Goal: Transaction & Acquisition: Download file/media

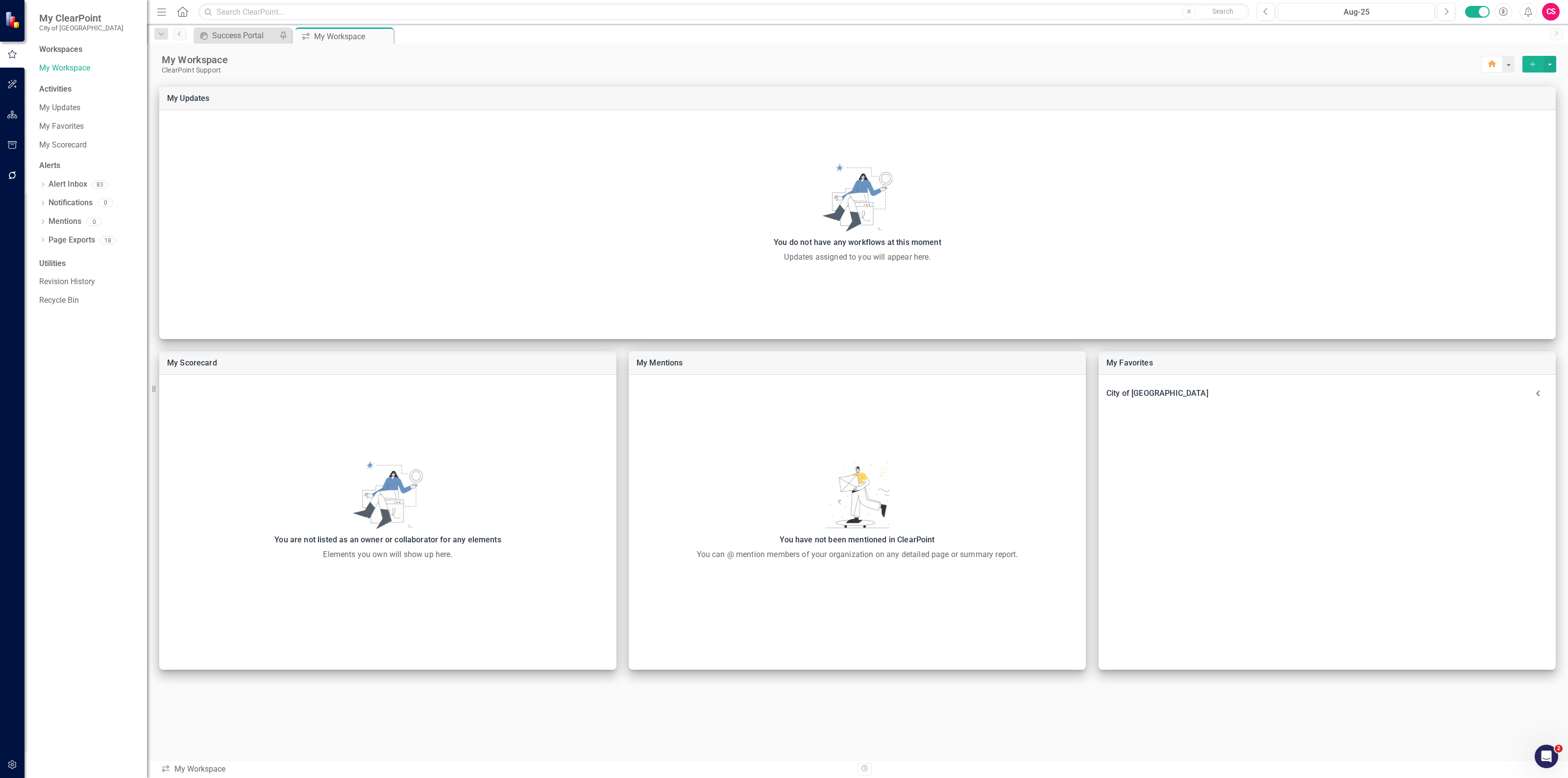
click at [20, 143] on button "button" at bounding box center [12, 145] width 22 height 21
click at [57, 71] on link "Briefing Books" at bounding box center [88, 68] width 98 height 12
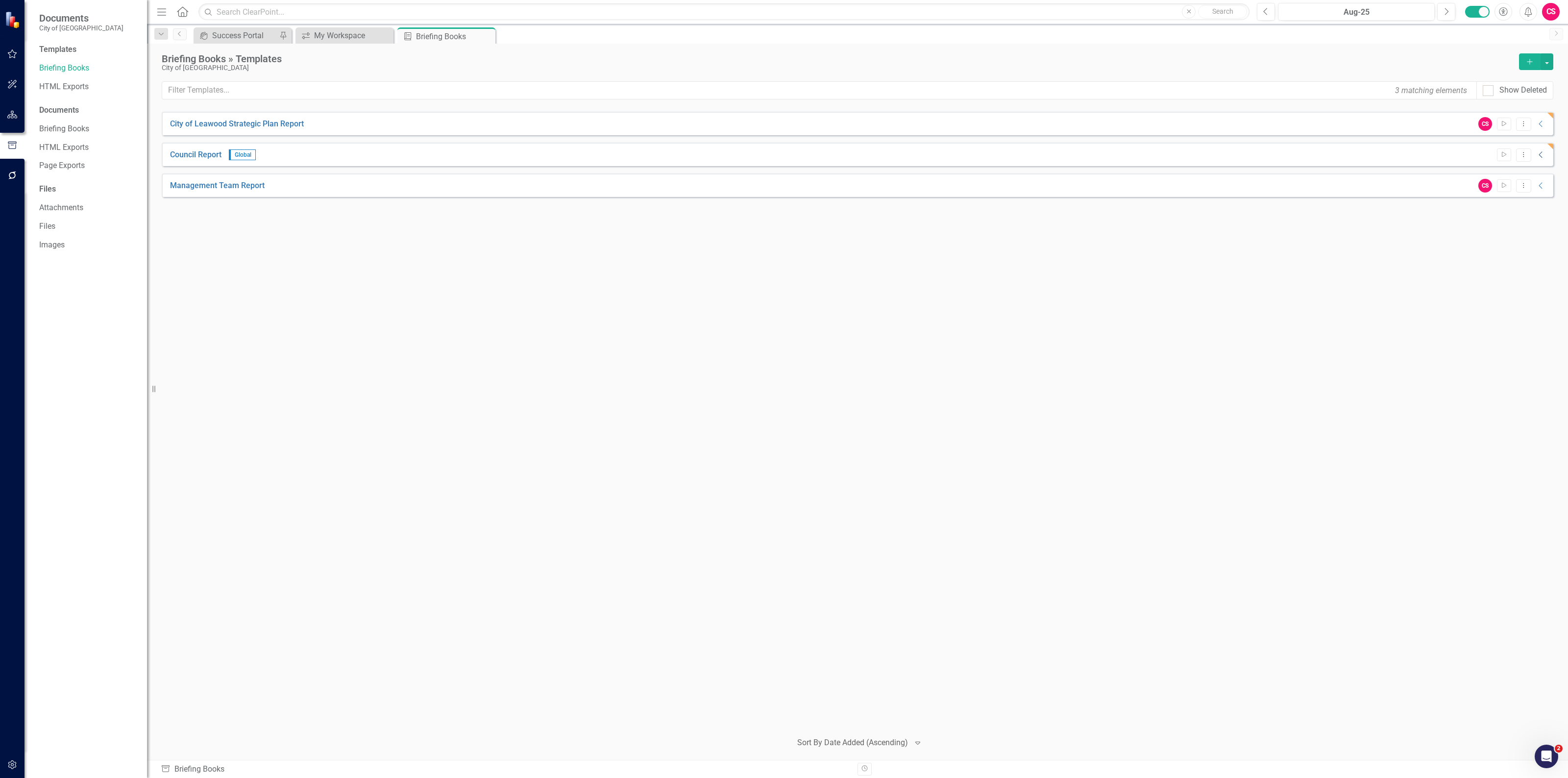
click at [1540, 157] on icon at bounding box center [1541, 155] width 4 height 6
click at [1540, 186] on div "Generated 43 seconds ago CS Aug-25 Download" at bounding box center [1466, 179] width 158 height 16
click at [1540, 182] on link "Download" at bounding box center [1538, 178] width 14 height 13
click at [1508, 150] on button "Start" at bounding box center [1503, 155] width 14 height 13
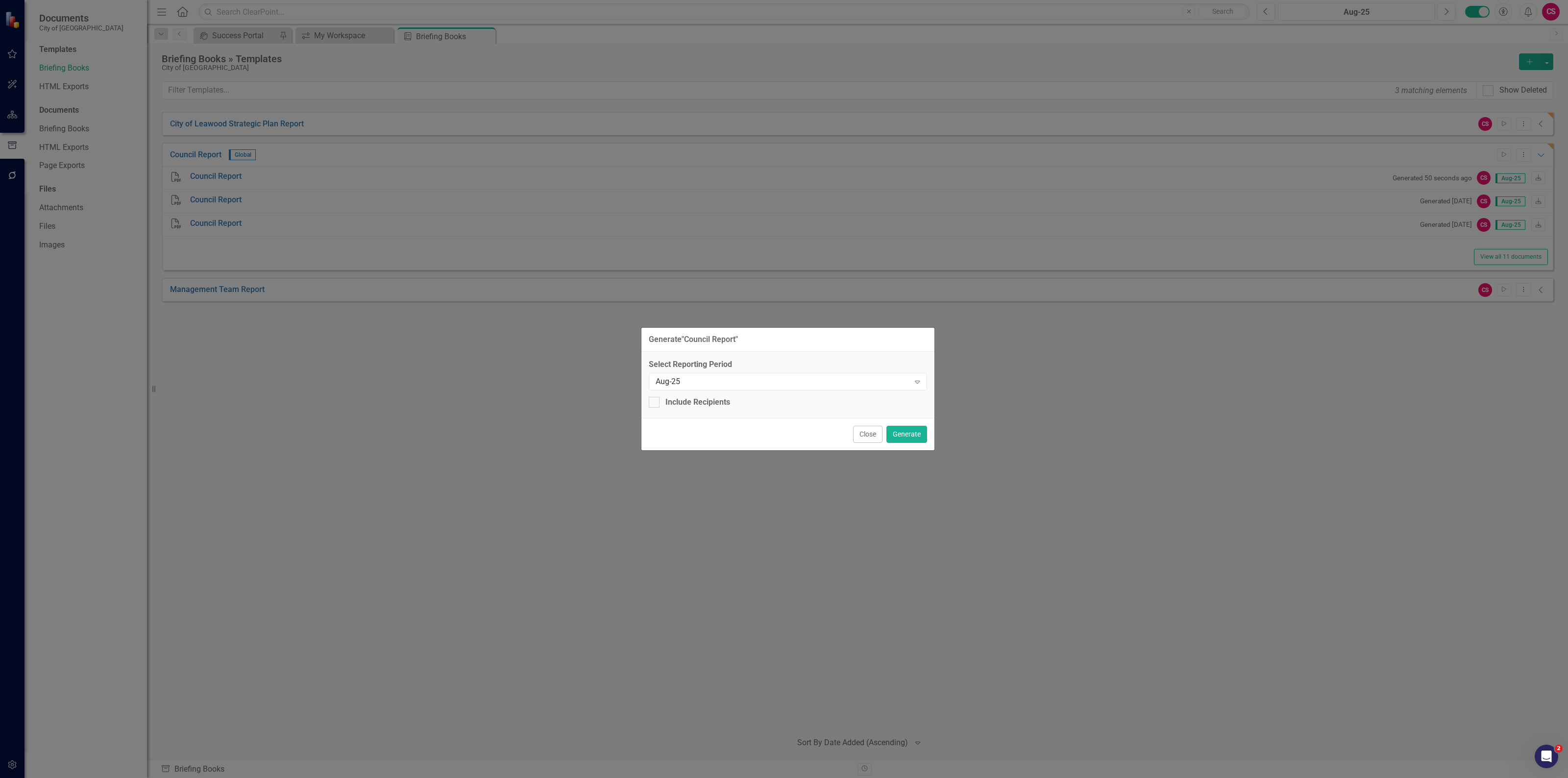
click at [915, 422] on div "Close Generate" at bounding box center [788, 434] width 293 height 32
click at [917, 430] on button "Generate" at bounding box center [906, 435] width 41 height 17
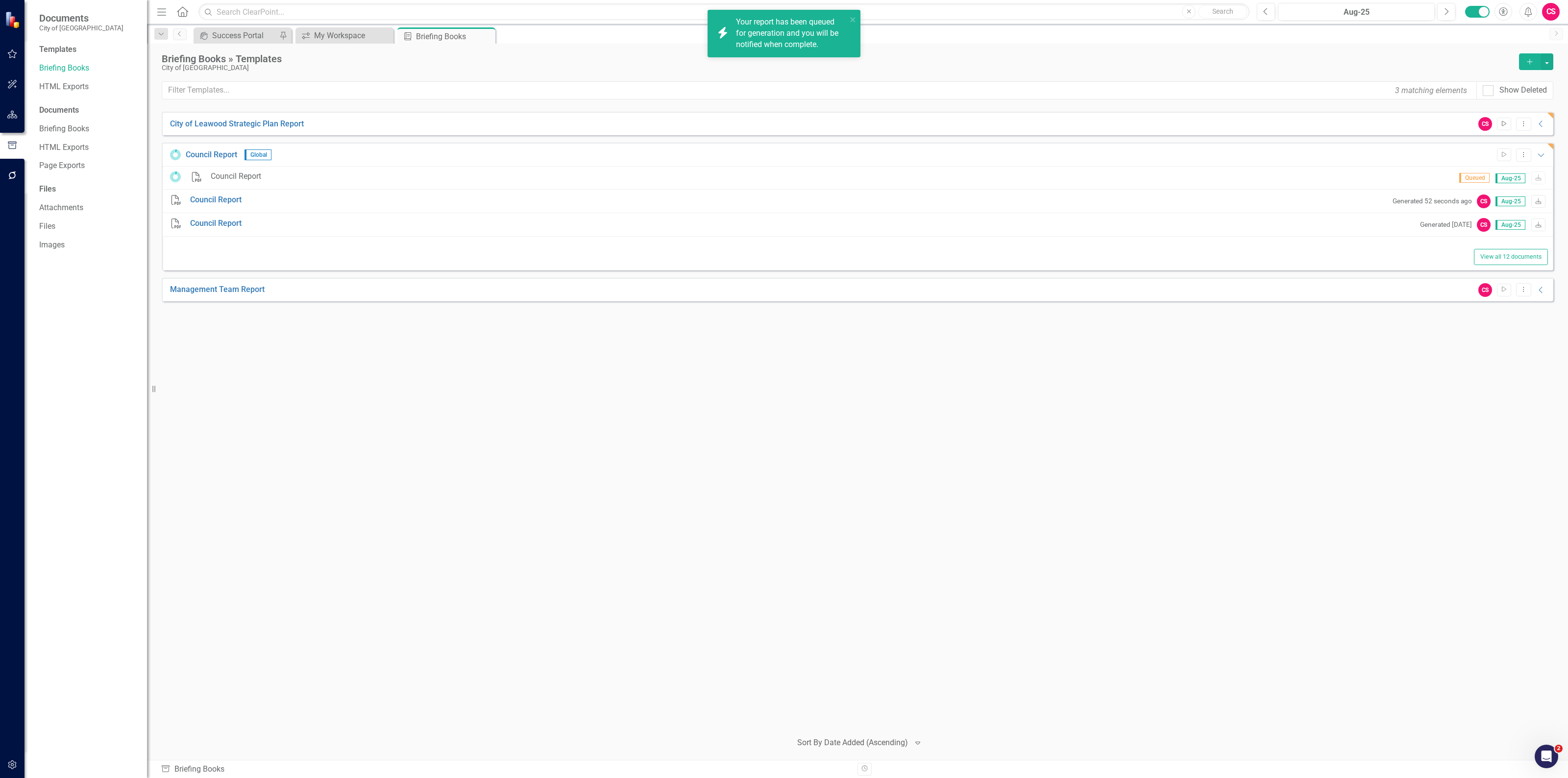
click at [1501, 124] on icon "Start" at bounding box center [1504, 124] width 7 height 6
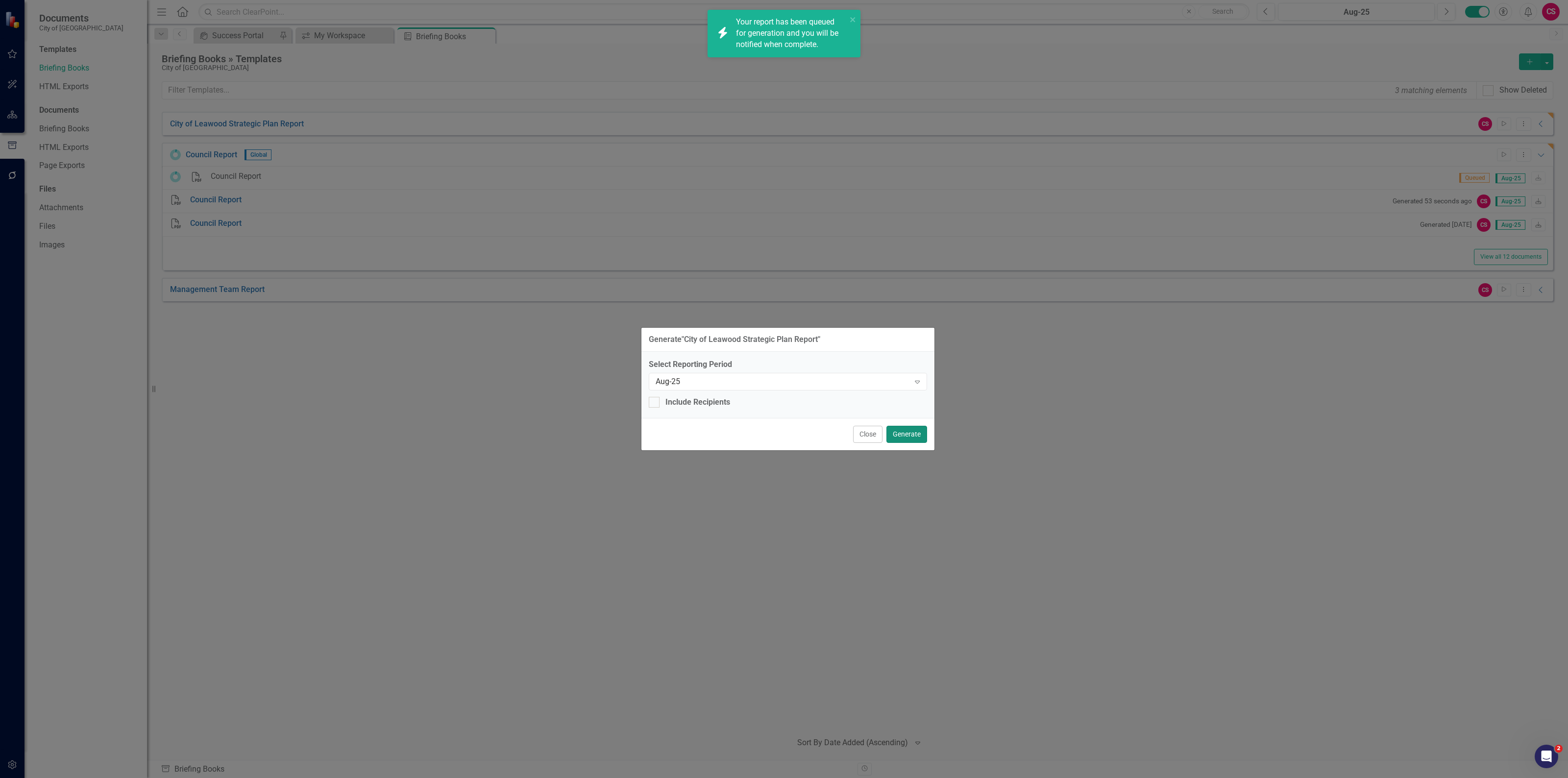
click at [886, 435] on button "Generate" at bounding box center [906, 435] width 41 height 17
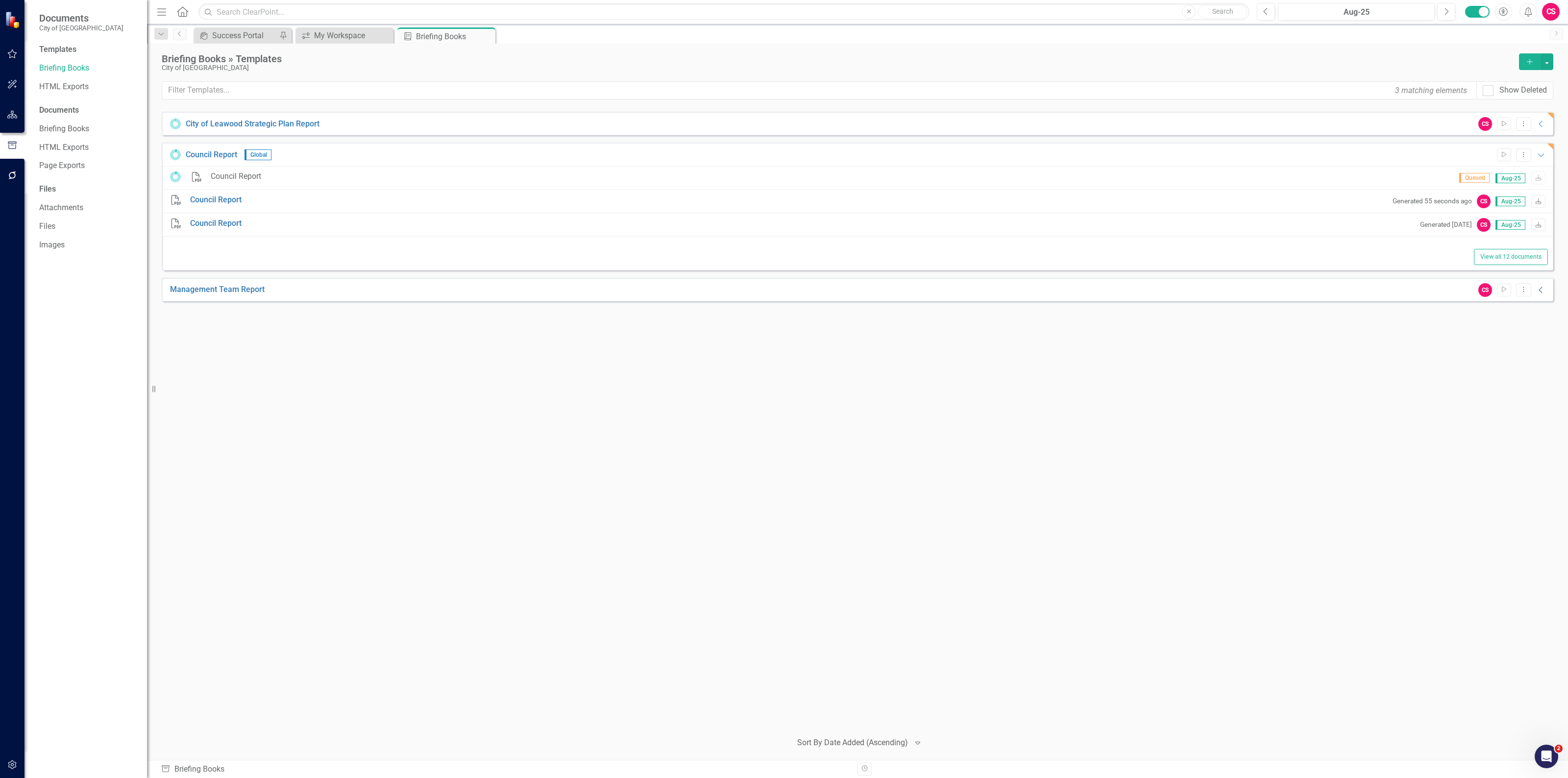
click at [1542, 292] on icon "Collapse" at bounding box center [1541, 290] width 10 height 8
click at [1507, 295] on button "Start" at bounding box center [1503, 290] width 14 height 13
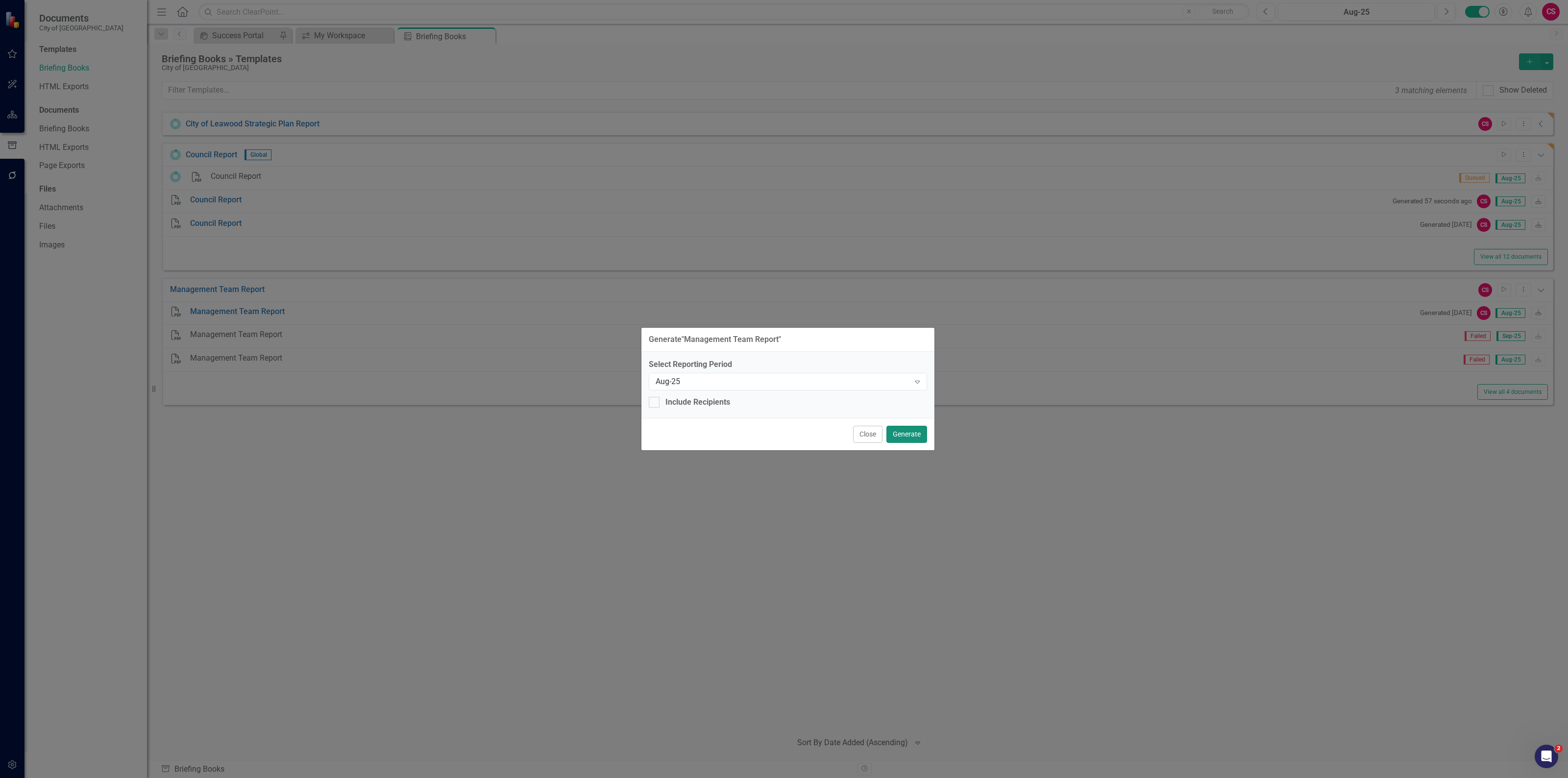
click at [906, 432] on button "Generate" at bounding box center [906, 435] width 41 height 17
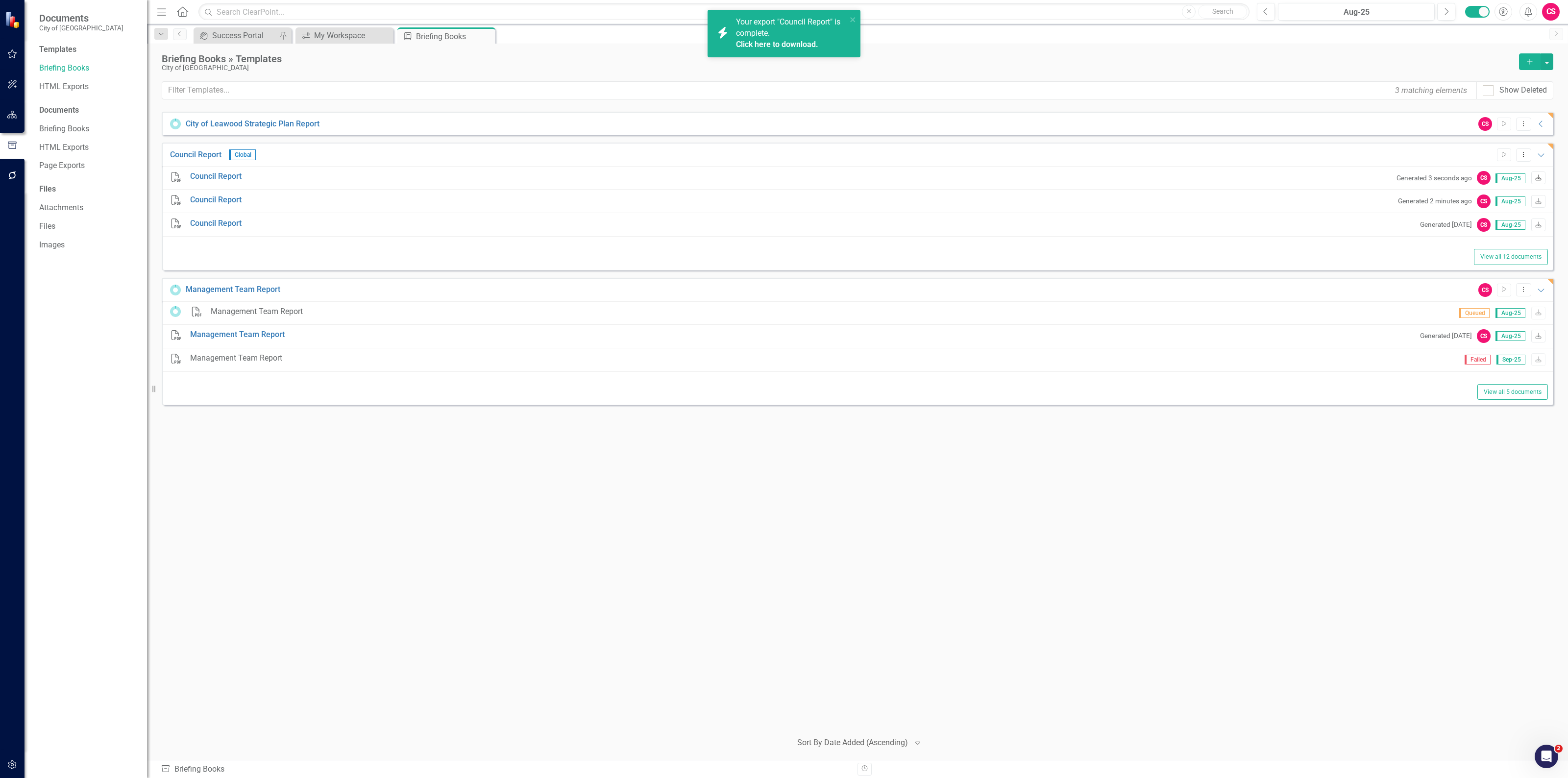
click at [1534, 174] on link "Download" at bounding box center [1538, 178] width 14 height 13
click at [853, 18] on icon "close" at bounding box center [853, 19] width 7 height 8
click at [1544, 155] on icon "Expanded" at bounding box center [1541, 155] width 10 height 8
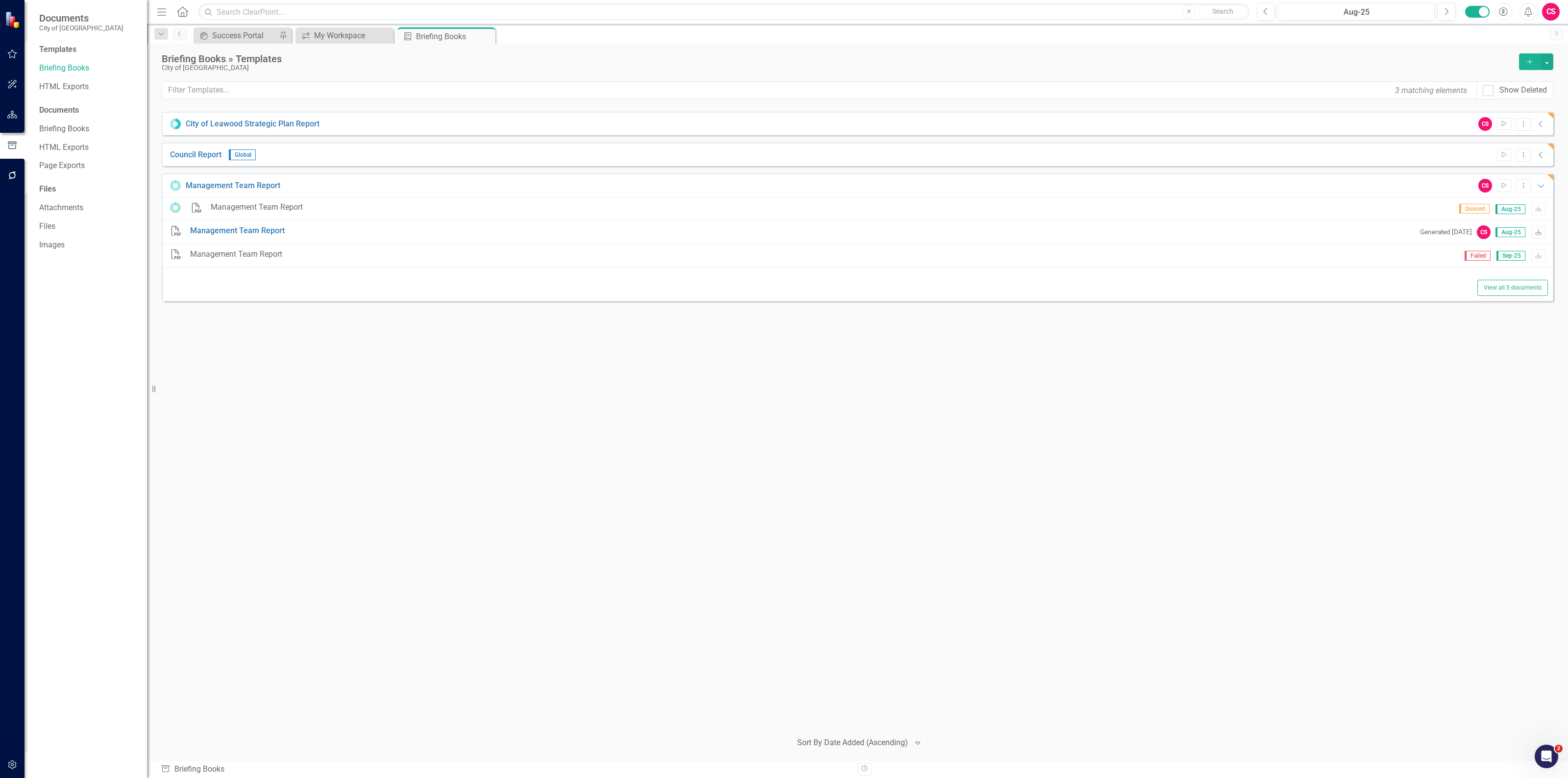
click at [1393, 458] on div "City of Leawood Strategic Plan Report CS Start Dropdown Menu Collapse PDF City …" at bounding box center [858, 418] width 1391 height 612
click at [814, 52] on link "Click here to download." at bounding box center [777, 55] width 82 height 9
click at [1527, 122] on icon "Dropdown Menu" at bounding box center [1524, 124] width 9 height 6
click at [1490, 208] on link "Trash Delete Template" at bounding box center [1485, 214] width 91 height 18
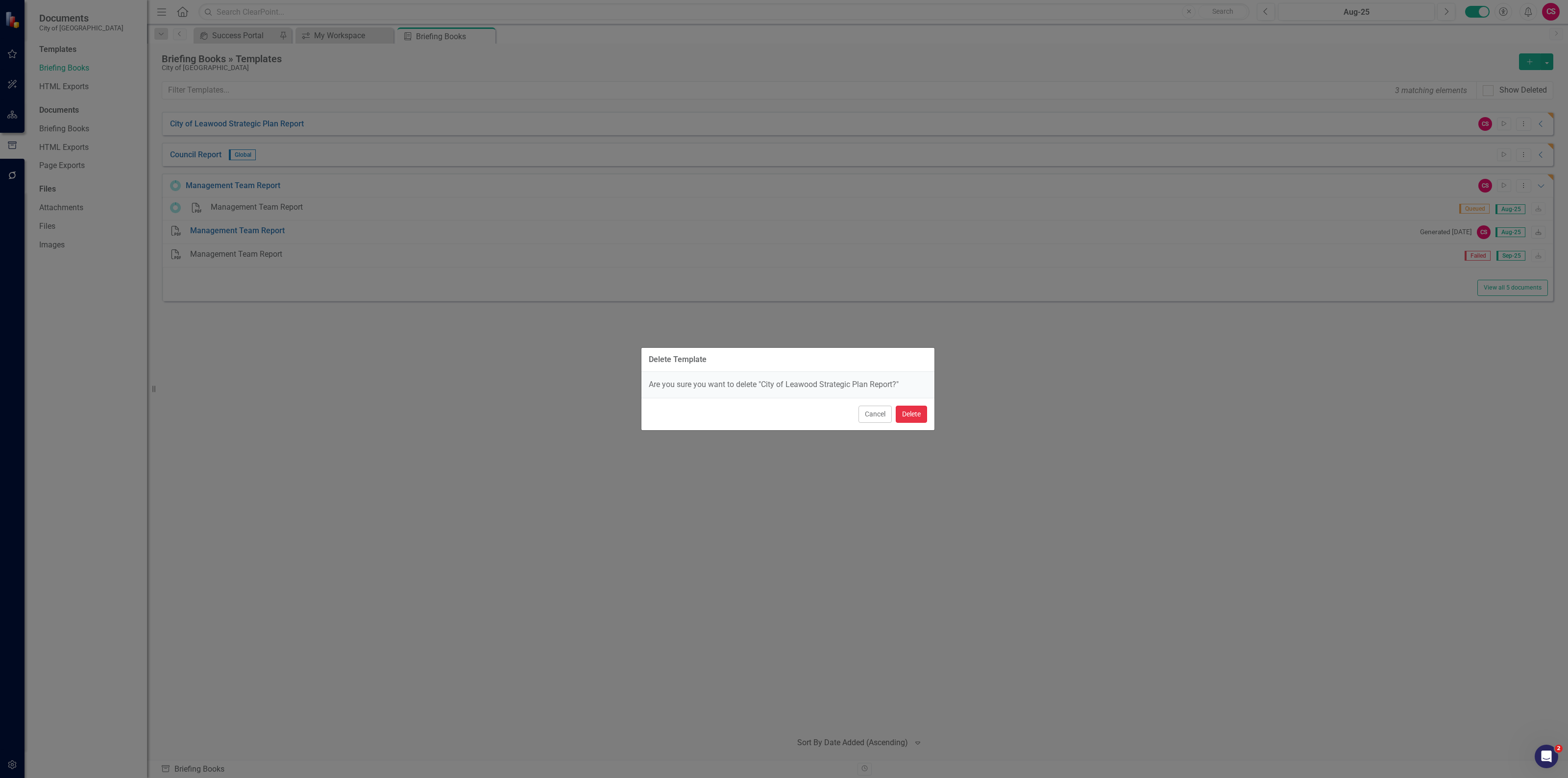
click at [908, 414] on button "Delete" at bounding box center [912, 415] width 32 height 17
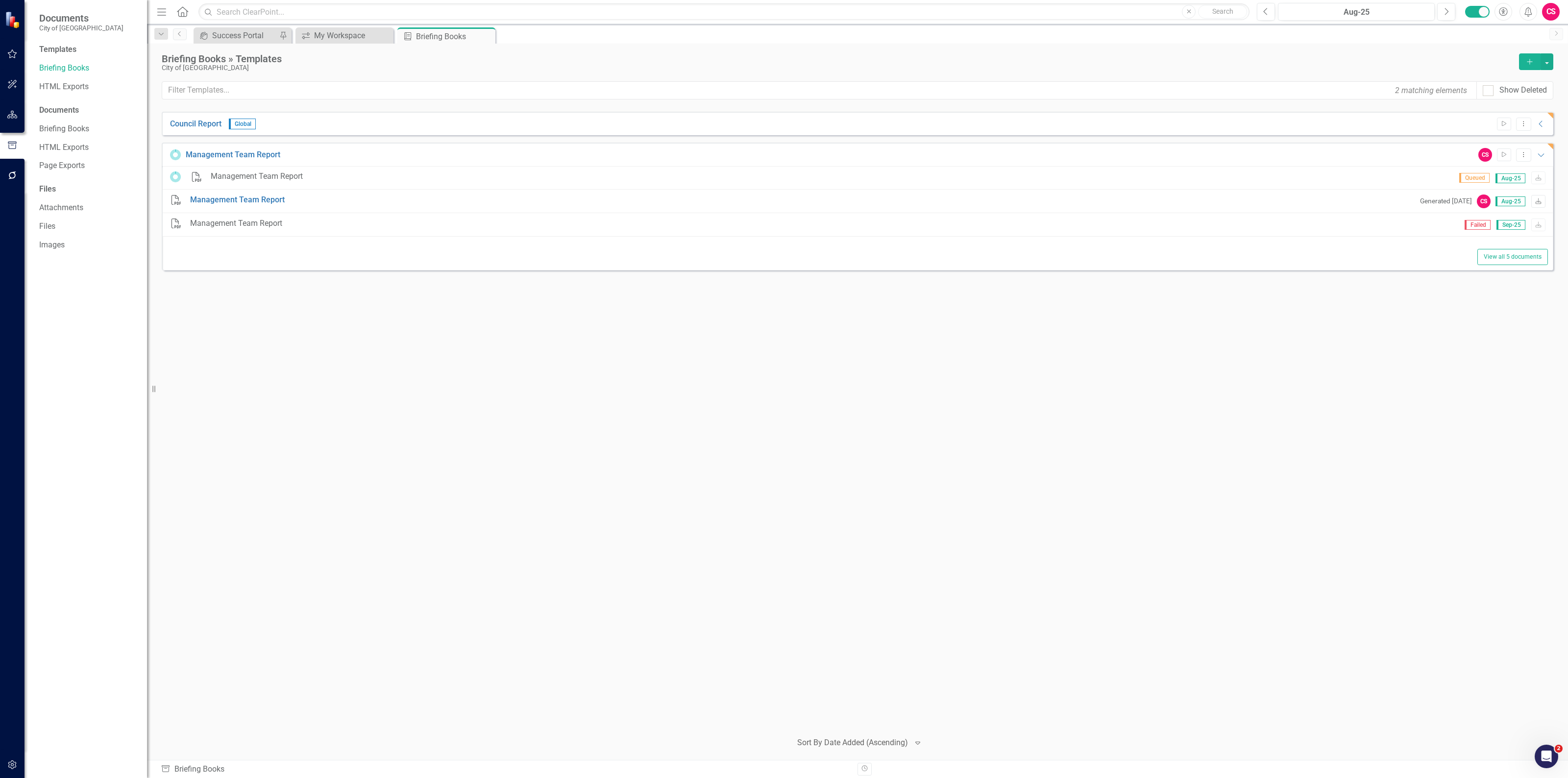
click at [968, 466] on div "Council Report Global Start Dropdown Menu Collapse PDF Council Report Generated…" at bounding box center [858, 418] width 1391 height 612
click at [778, 41] on link "Click here to download." at bounding box center [777, 44] width 82 height 9
click at [1544, 156] on icon "Expanded" at bounding box center [1541, 155] width 10 height 8
click at [1231, 334] on div "Council Report Global Start Dropdown Menu Collapse PDF Council Report Generated…" at bounding box center [858, 418] width 1391 height 612
click at [570, 314] on div "Council Report Global Start Dropdown Menu Collapse PDF Council Report Generated…" at bounding box center [858, 418] width 1391 height 612
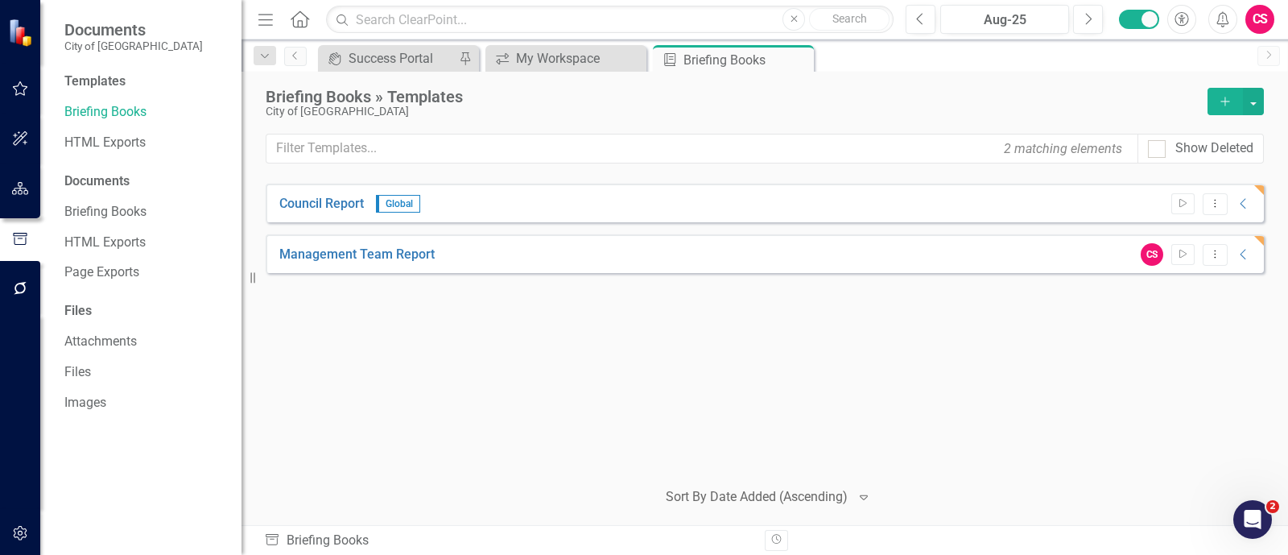
click at [812, 361] on div "Council Report Global Start Dropdown Menu Collapse PDF Council Report Generated…" at bounding box center [765, 324] width 998 height 281
